Goal: Task Accomplishment & Management: Use online tool/utility

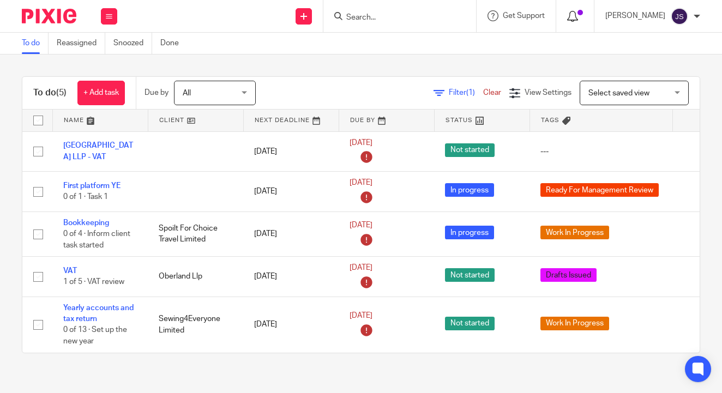
click at [578, 14] on icon at bounding box center [572, 16] width 11 height 11
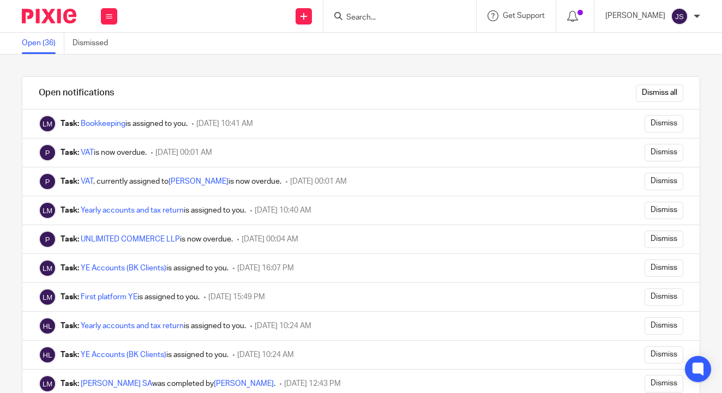
click at [43, 22] on img at bounding box center [49, 16] width 55 height 15
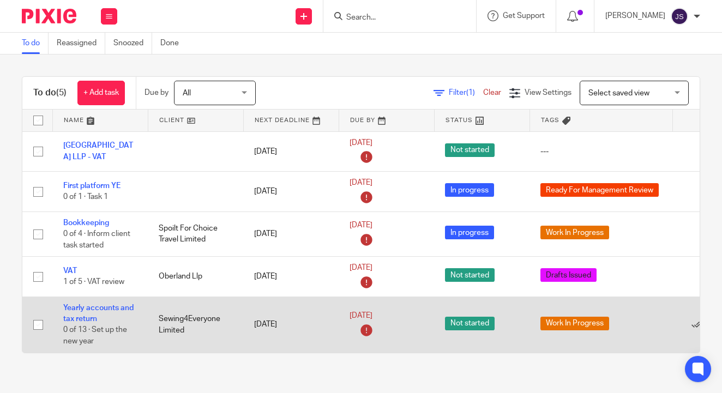
scroll to position [0, 64]
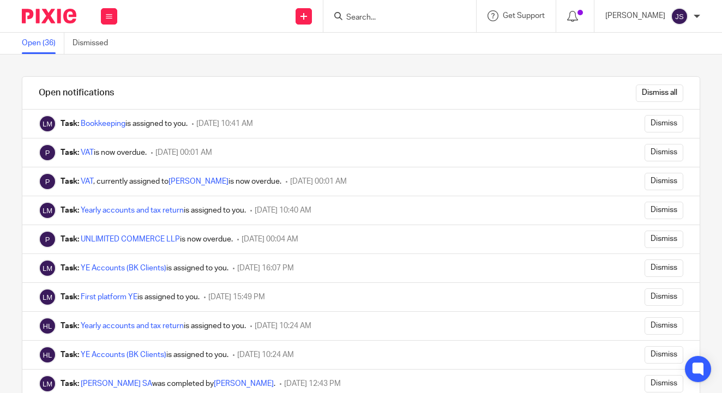
click at [78, 18] on link at bounding box center [50, 16] width 57 height 15
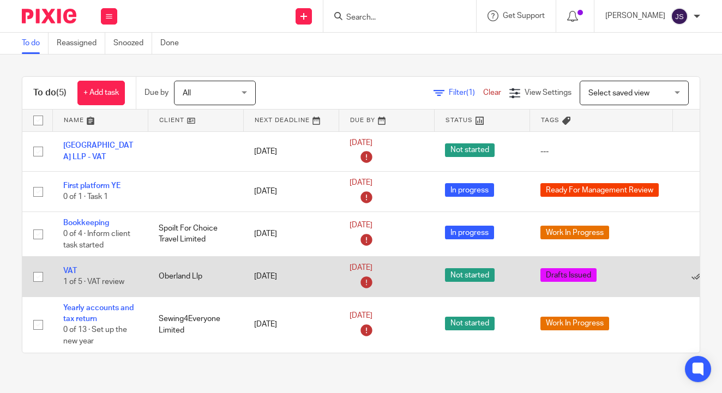
click at [177, 271] on td "Oberland Llp" at bounding box center [195, 277] width 95 height 40
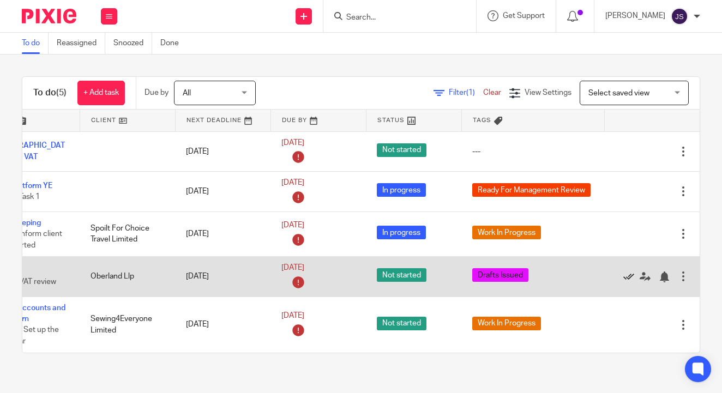
scroll to position [0, 68]
click at [630, 277] on icon at bounding box center [628, 277] width 11 height 11
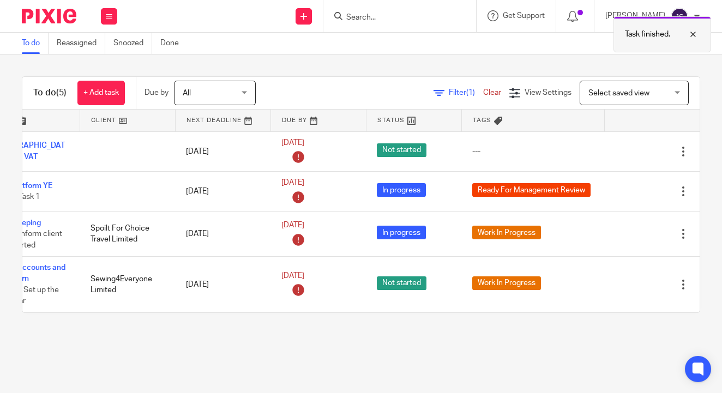
click at [652, 37] on p "Task finished." at bounding box center [647, 34] width 45 height 11
click at [583, 20] on div at bounding box center [575, 16] width 16 height 12
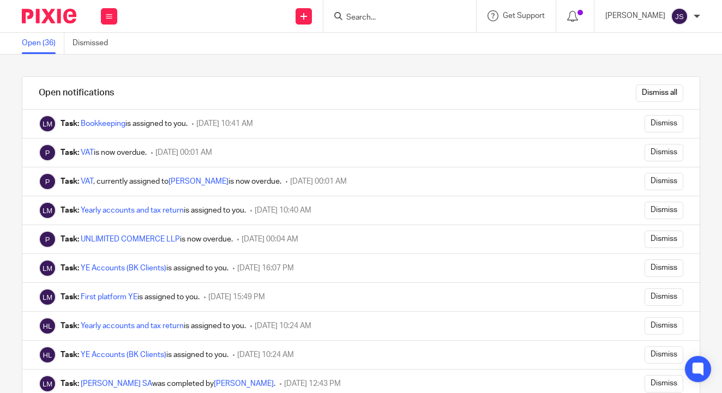
click at [57, 11] on img at bounding box center [49, 16] width 55 height 15
